Goal: Task Accomplishment & Management: Use online tool/utility

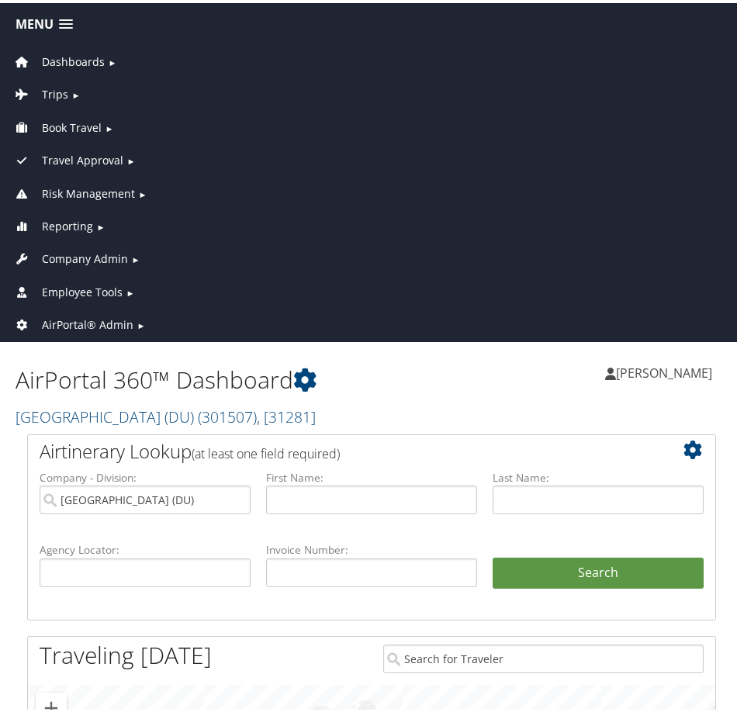
click at [70, 288] on span "Employee Tools" at bounding box center [82, 289] width 81 height 17
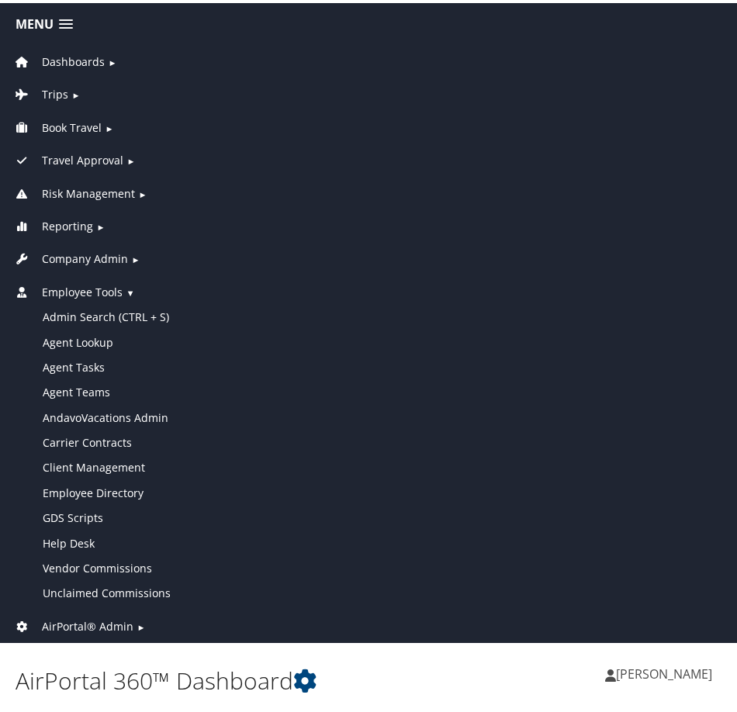
click at [72, 281] on span "Employee Tools" at bounding box center [82, 289] width 81 height 17
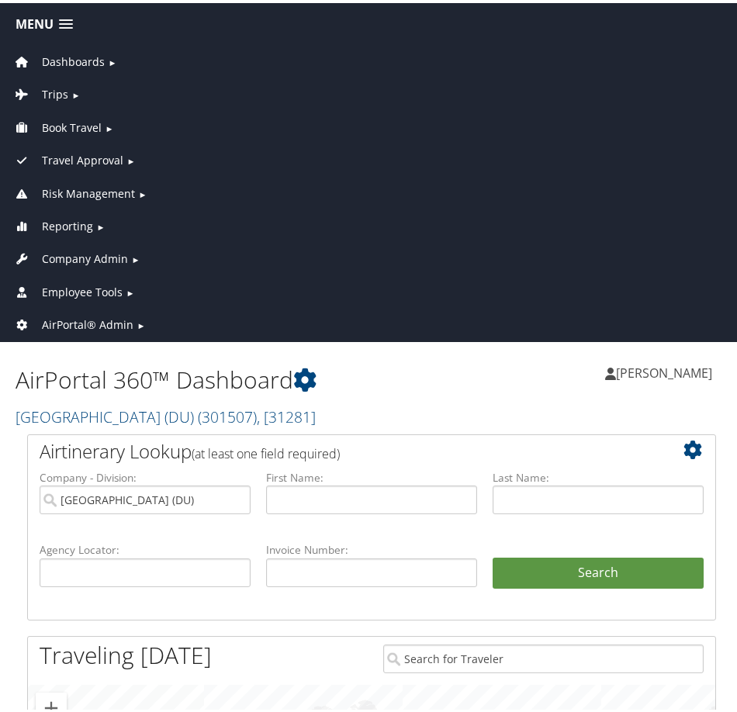
click at [80, 254] on span "Company Admin" at bounding box center [85, 255] width 86 height 17
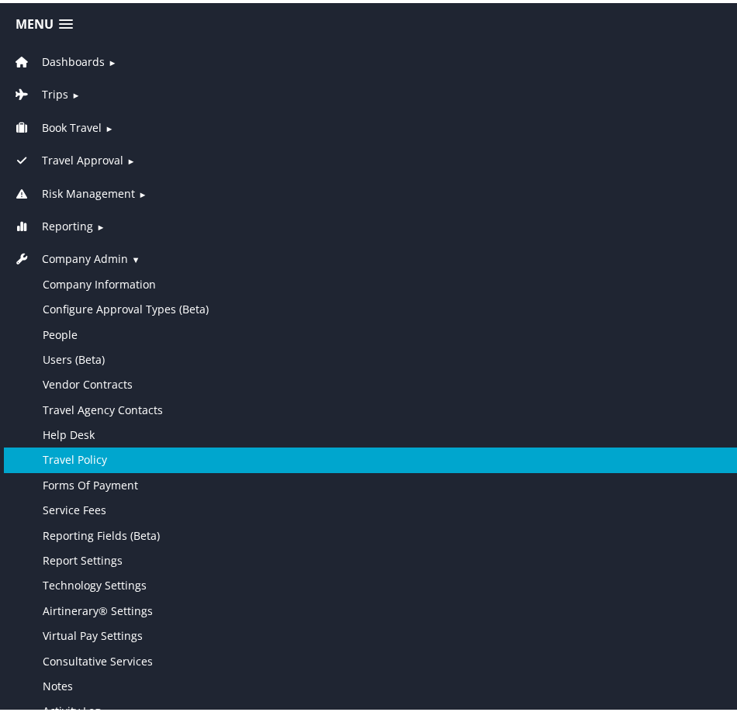
click at [137, 464] on link "Travel Policy" at bounding box center [371, 456] width 735 height 25
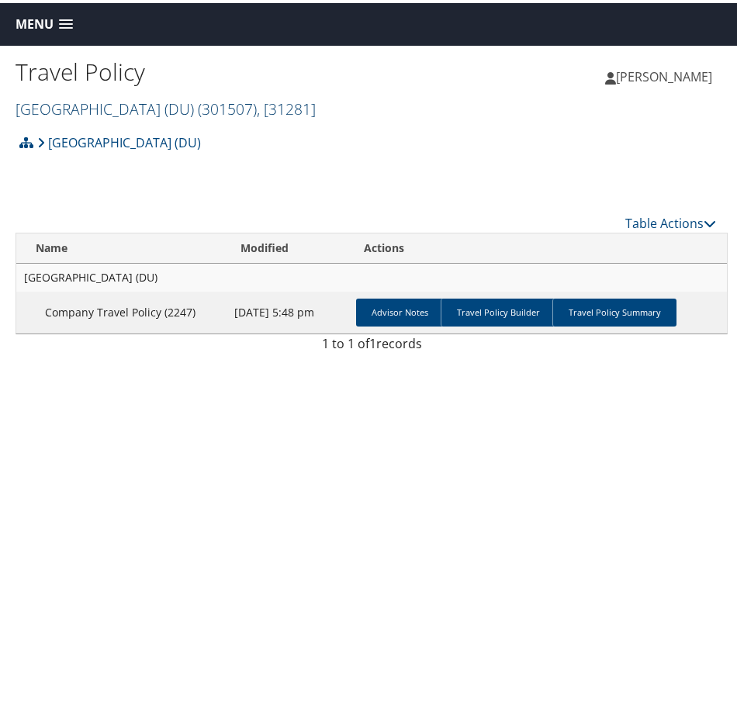
click at [145, 106] on link "University of Denver (DU) ( 301507 ) , [ 31281 ]" at bounding box center [166, 105] width 300 height 21
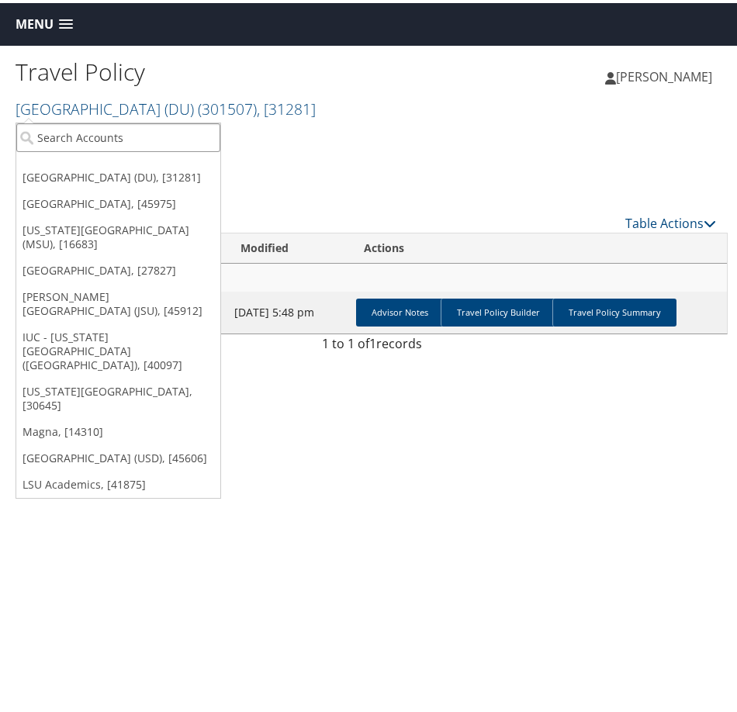
click at [112, 135] on input "search" at bounding box center [118, 134] width 204 height 29
type input "msu"
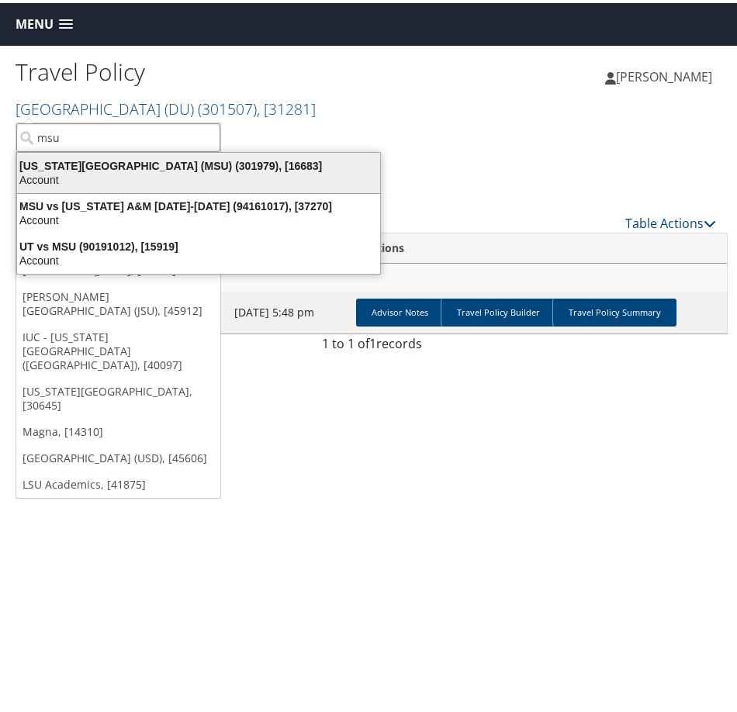
click at [126, 156] on div "Michigan State University (MSU) (301979), [16683]" at bounding box center [198, 163] width 381 height 14
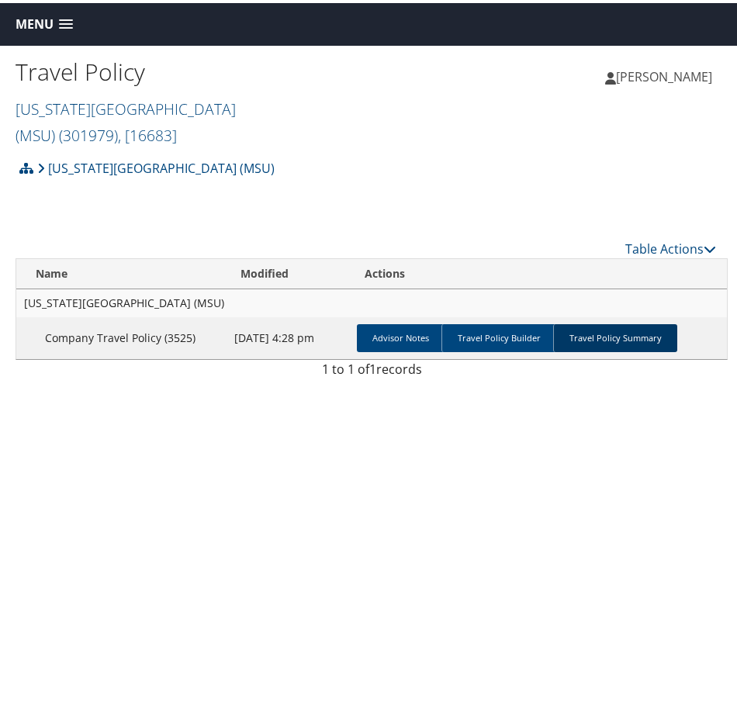
click at [602, 321] on link "Travel Policy Summary" at bounding box center [615, 335] width 124 height 28
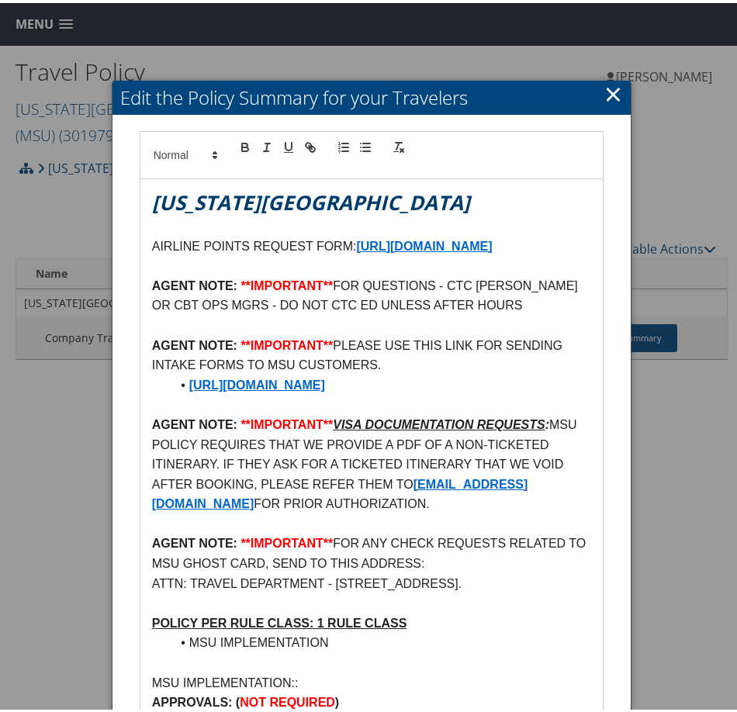
click at [608, 87] on link "×" at bounding box center [613, 90] width 18 height 31
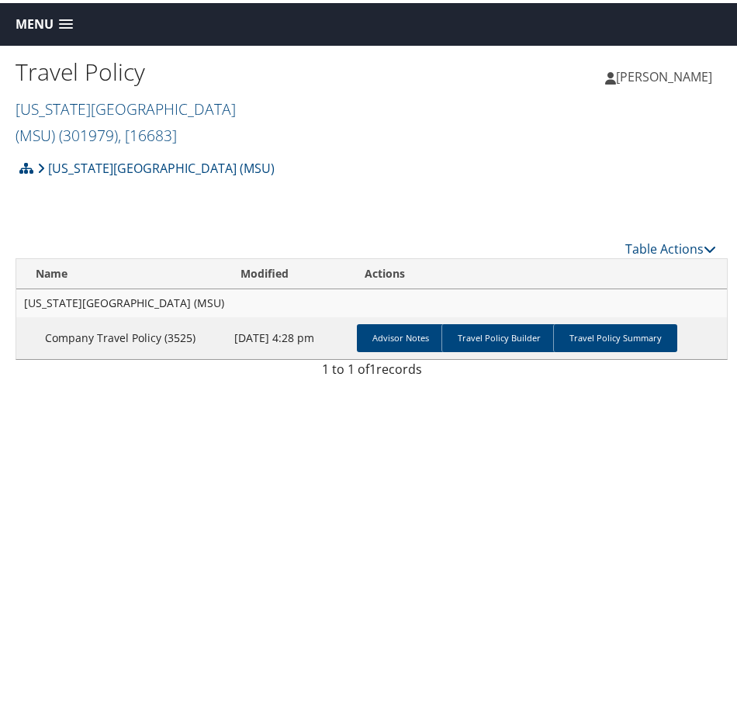
click at [645, 116] on div "Travel Policy [US_STATE][GEOGRAPHIC_DATA] (MSU) ( 301979 ) , [ 16683 ] [US_STAT…" at bounding box center [371, 96] width 743 height 107
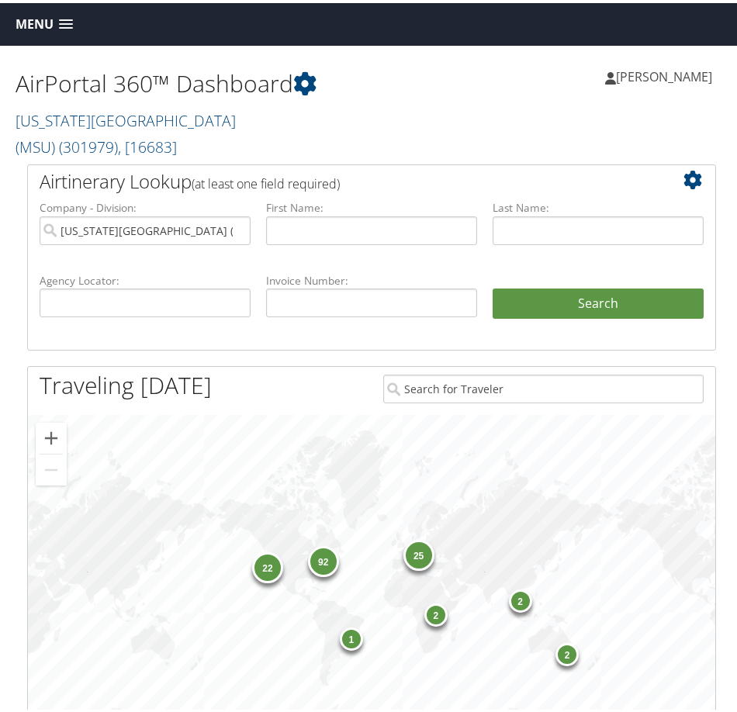
click at [20, 14] on span "Menu" at bounding box center [35, 21] width 38 height 15
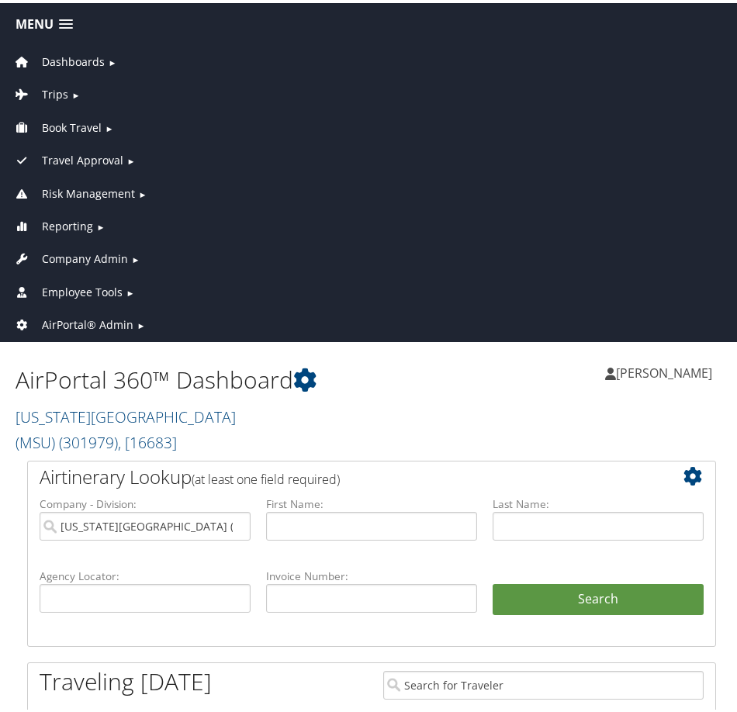
click at [67, 316] on span "AirPortal® Admin" at bounding box center [87, 321] width 91 height 17
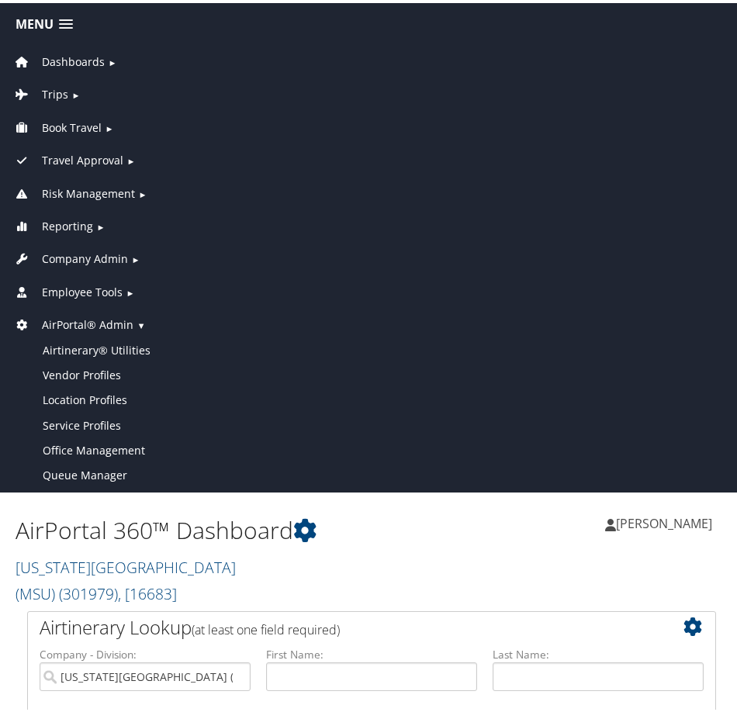
click at [92, 332] on link "AirPortal® Admin ▼" at bounding box center [371, 318] width 735 height 33
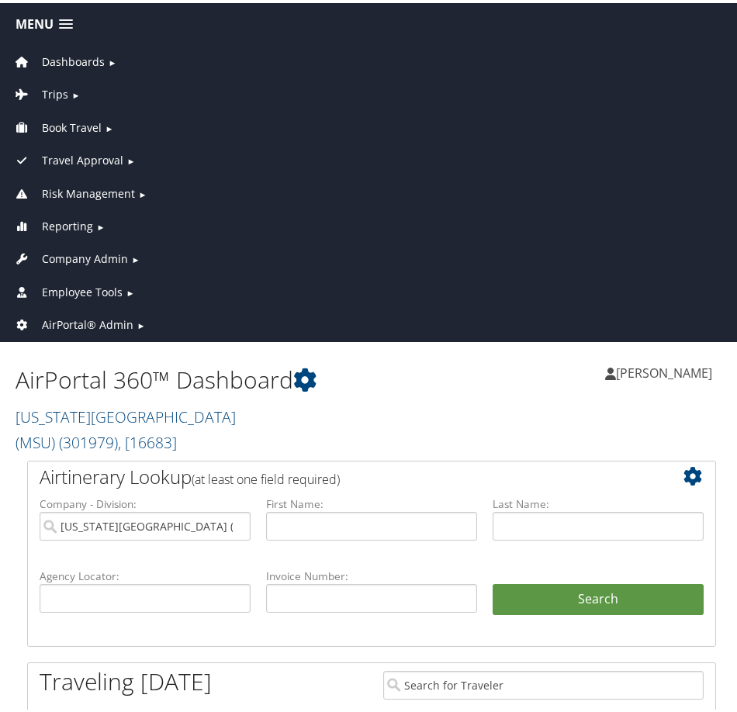
click at [79, 326] on span "AirPortal® Admin" at bounding box center [87, 321] width 91 height 17
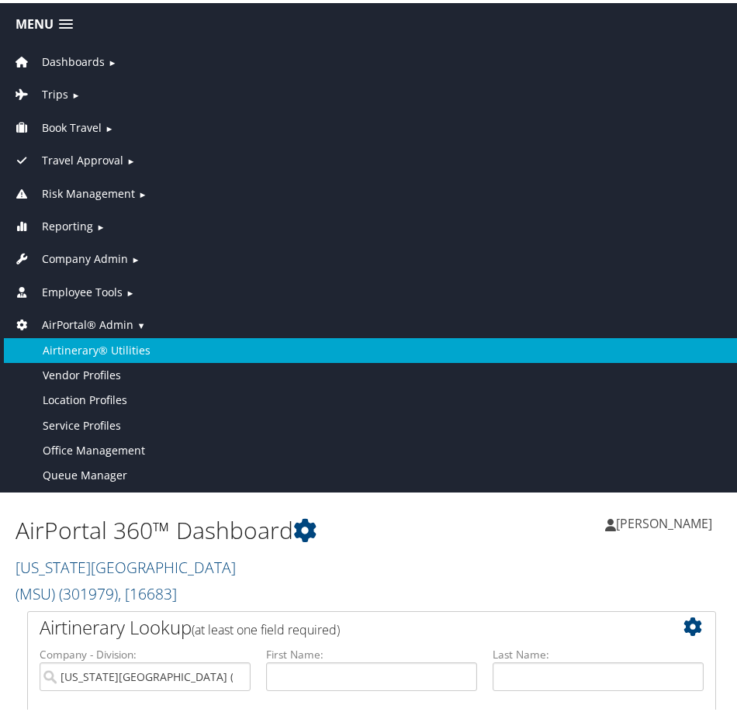
click at [76, 352] on link "Airtinerary® Utilities" at bounding box center [371, 347] width 735 height 25
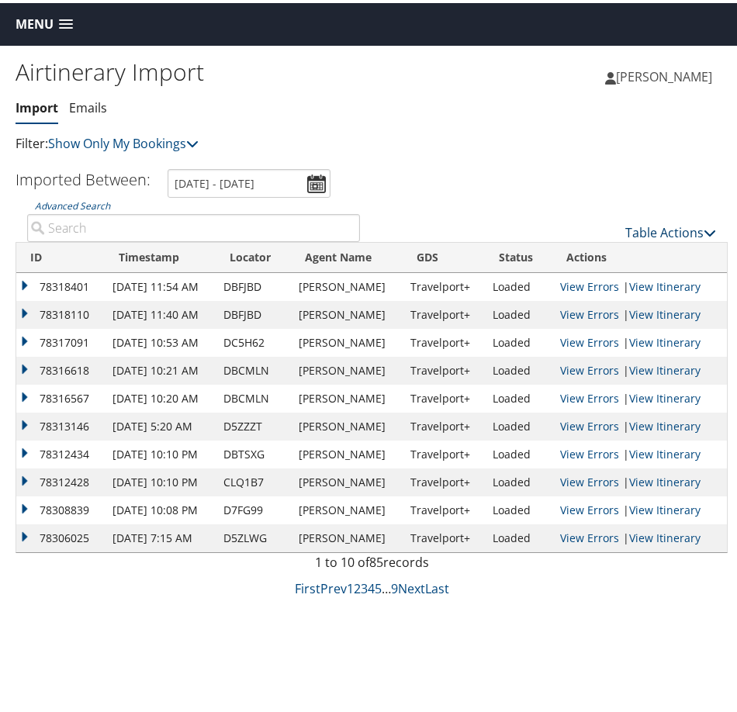
click at [659, 226] on link "Table Actions" at bounding box center [670, 229] width 91 height 17
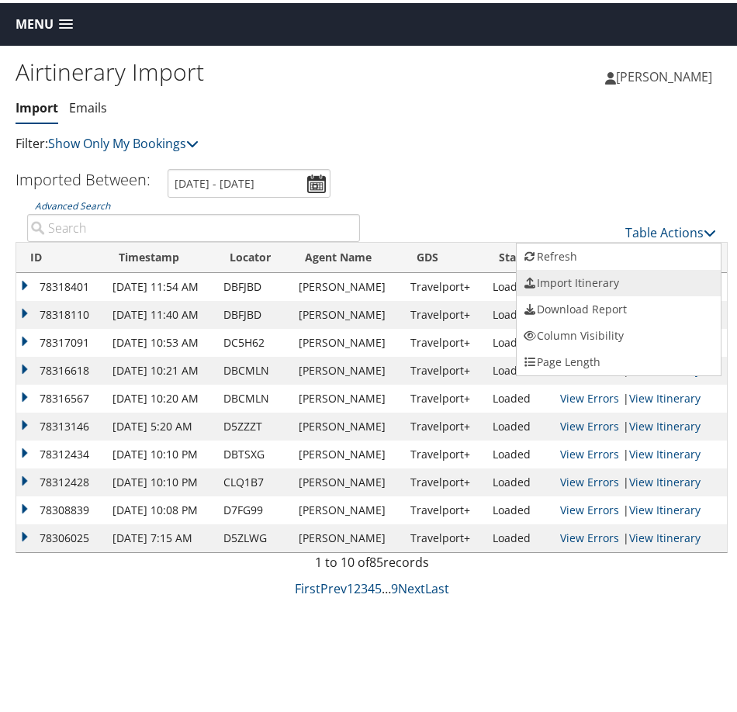
click at [578, 281] on link "Import Itinerary" at bounding box center [618, 280] width 204 height 26
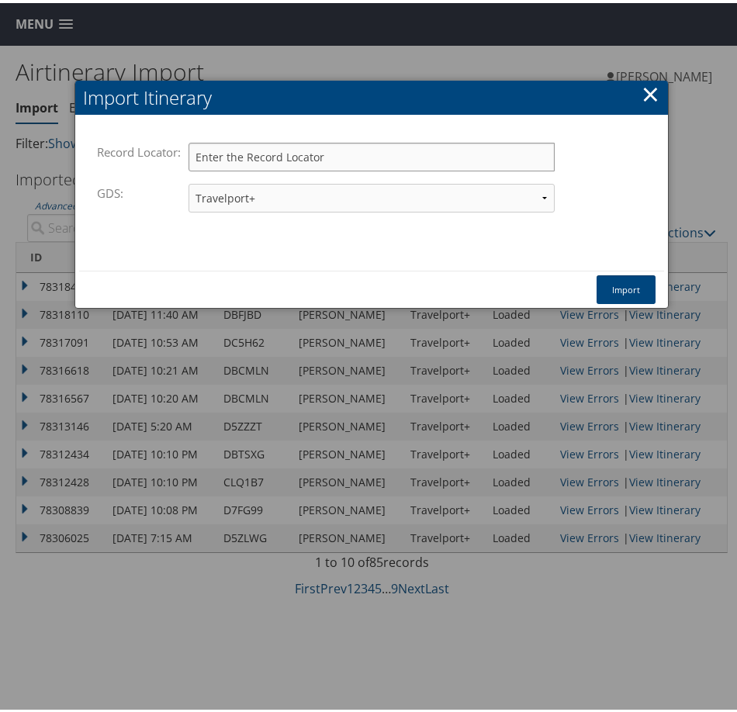
click at [276, 154] on input "Record Locator:" at bounding box center [371, 154] width 366 height 29
paste input "D4XYHV"
type input "D4XYHV"
click at [639, 283] on button "Import" at bounding box center [625, 286] width 59 height 29
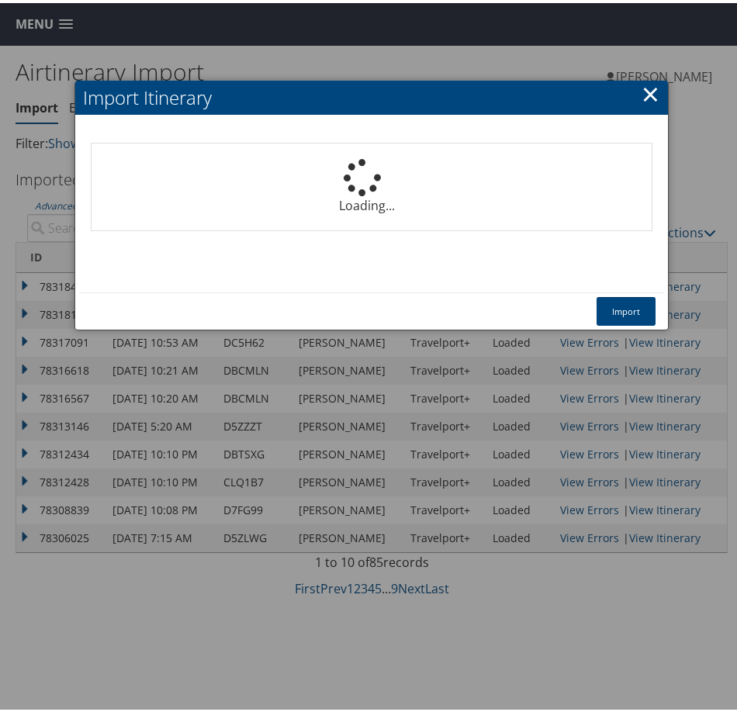
click at [126, 292] on div "Import" at bounding box center [371, 308] width 585 height 38
select select "1P"
